Goal: Find specific page/section: Find specific page/section

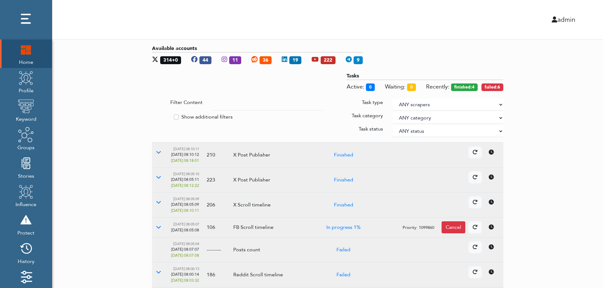
scroll to position [65, 0]
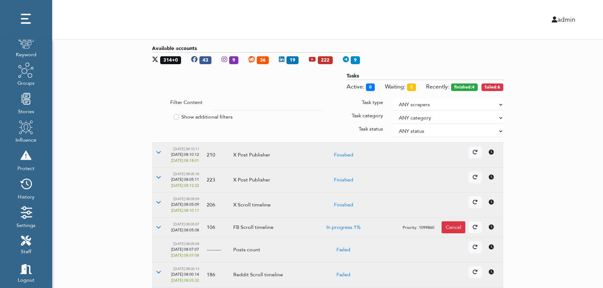
click at [510, 145] on div "Available accounts 314+0 43 9 36 19 222 9 Tasks Active: 0 Waiting: 0 Recently: …" at bounding box center [327, 226] width 551 height 373
click at [566, 148] on div "Available accounts 314+0 43 9 36 19 222 9 Tasks Active: 0 Waiting: 0 Recently: …" at bounding box center [327, 226] width 551 height 373
